Goal: Task Accomplishment & Management: Use online tool/utility

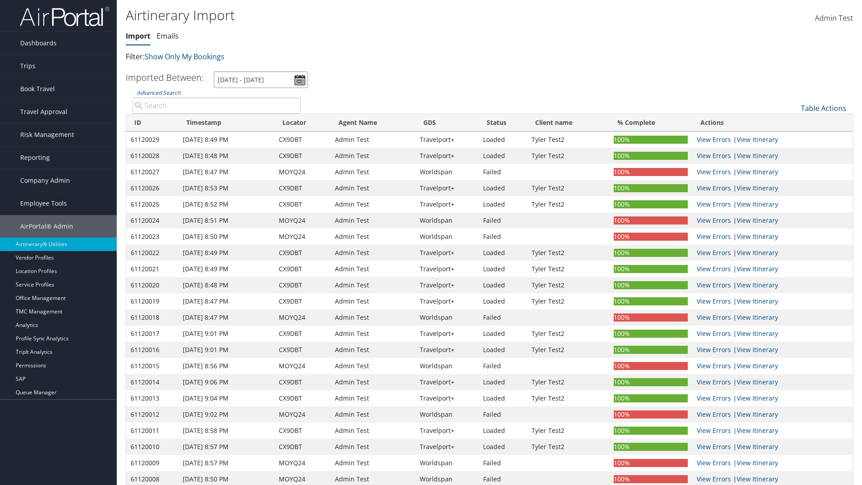
click at [261, 79] on input "[DATE] - [DATE]" at bounding box center [261, 79] width 94 height 17
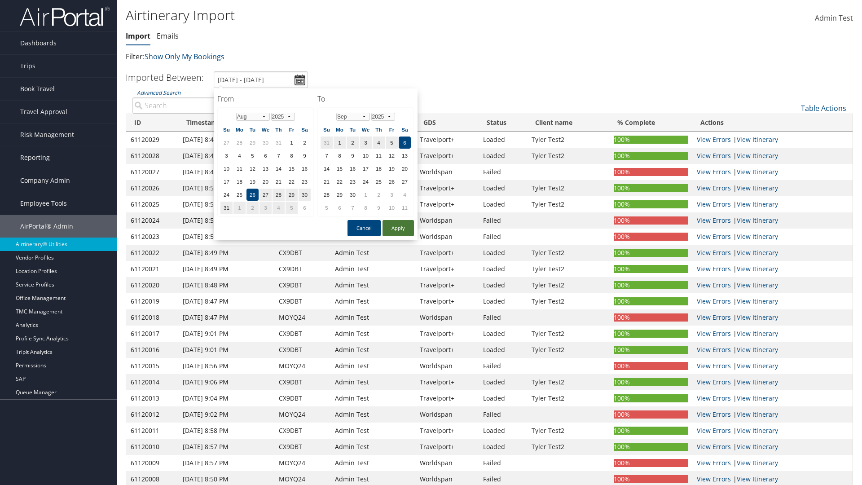
click at [398, 228] on button "Apply" at bounding box center [398, 228] width 31 height 16
type input "1/1/2024 - 6/1/2024"
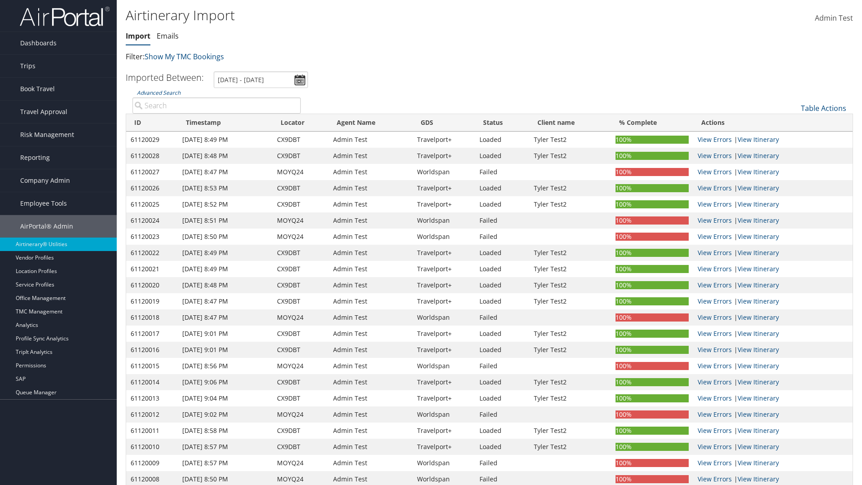
click at [152, 123] on th "ID" at bounding box center [152, 123] width 52 height 18
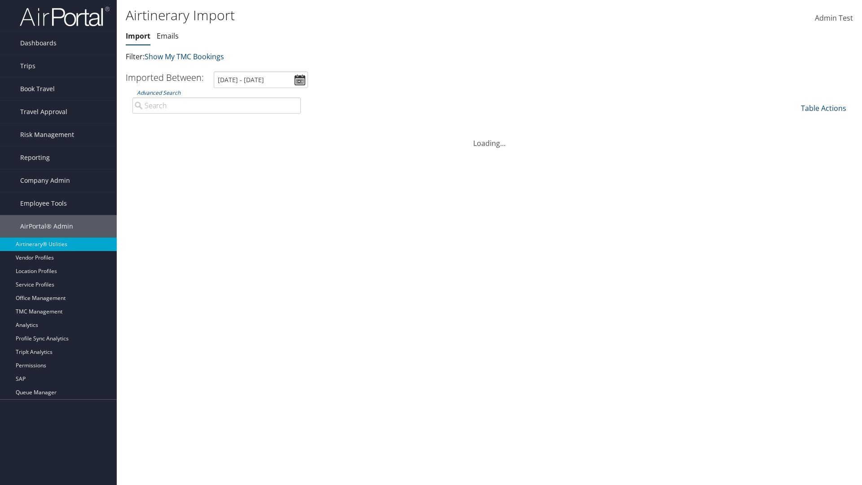
scroll to position [114, 0]
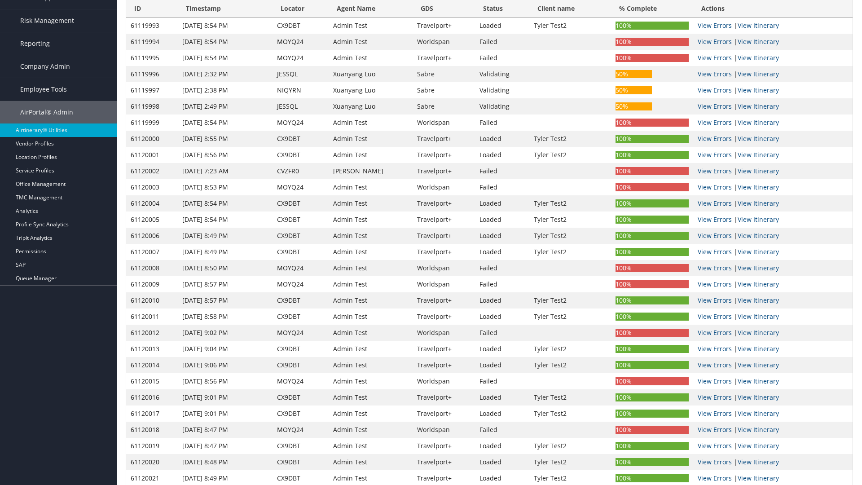
click at [152, 18] on th "ID" at bounding box center [152, 9] width 52 height 18
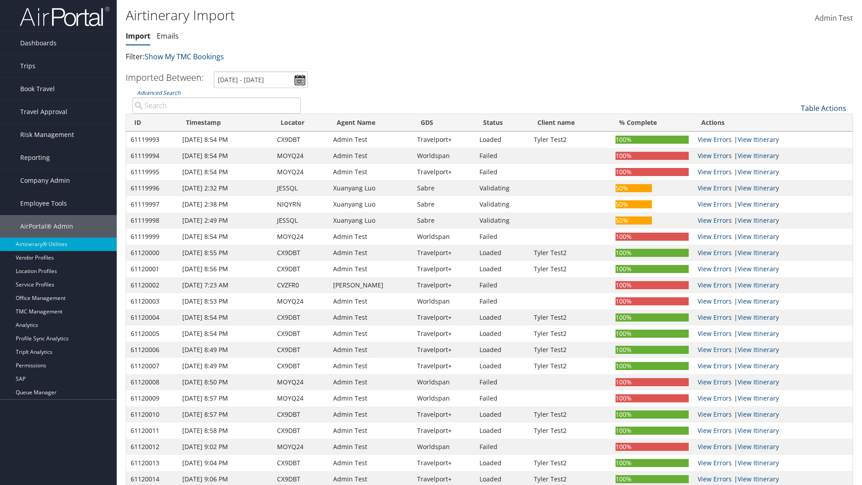
click at [824, 108] on link "Table Actions" at bounding box center [823, 108] width 45 height 10
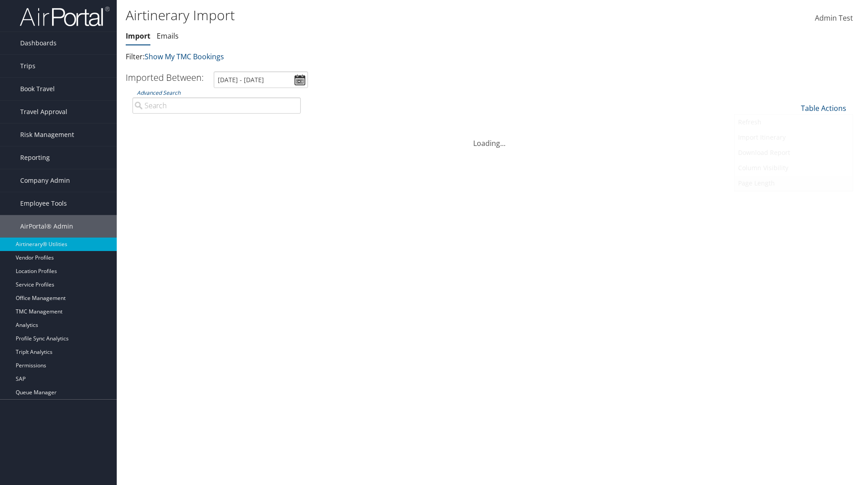
click at [793, 122] on link "Refresh" at bounding box center [794, 122] width 118 height 15
click at [793, 183] on link "Page Length" at bounding box center [794, 183] width 118 height 15
click at [793, 138] on link "25" at bounding box center [794, 138] width 118 height 15
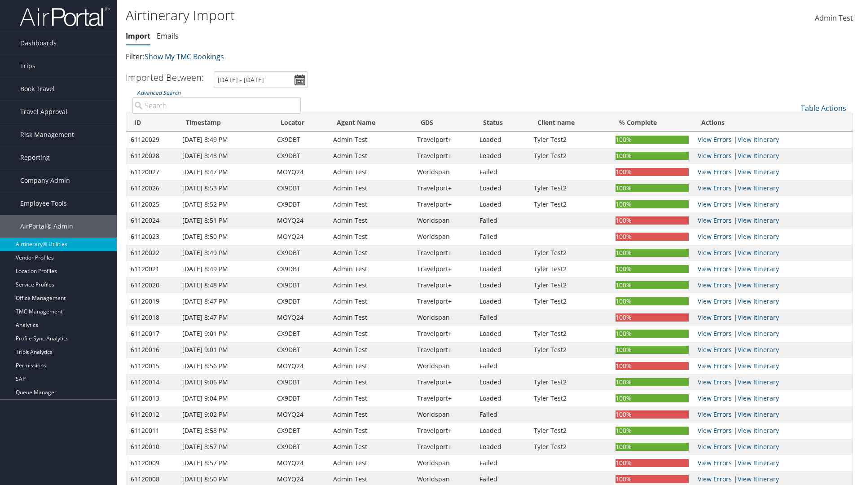
scroll to position [66, 0]
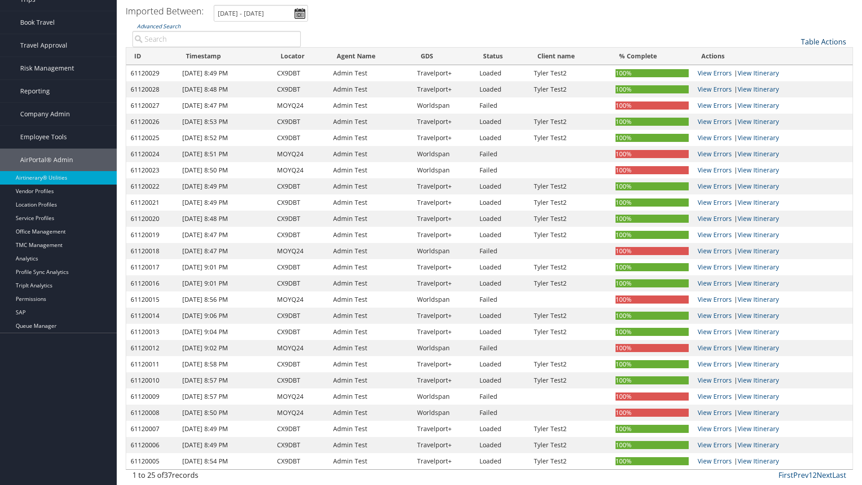
click at [824, 42] on link "Table Actions" at bounding box center [823, 42] width 45 height 10
